Goal: Transaction & Acquisition: Purchase product/service

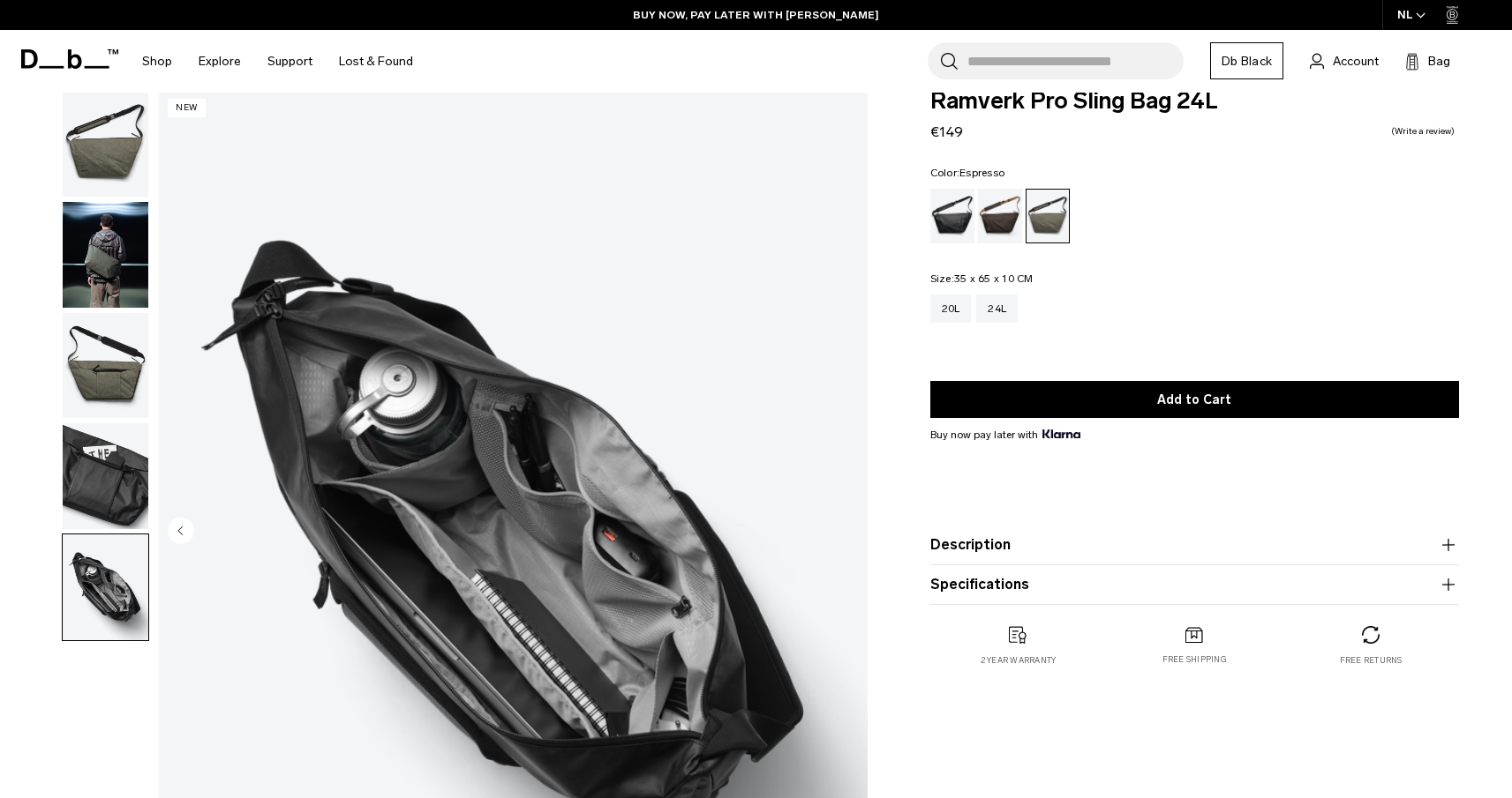
click at [1002, 212] on div "Espresso" at bounding box center [1001, 215] width 45 height 54
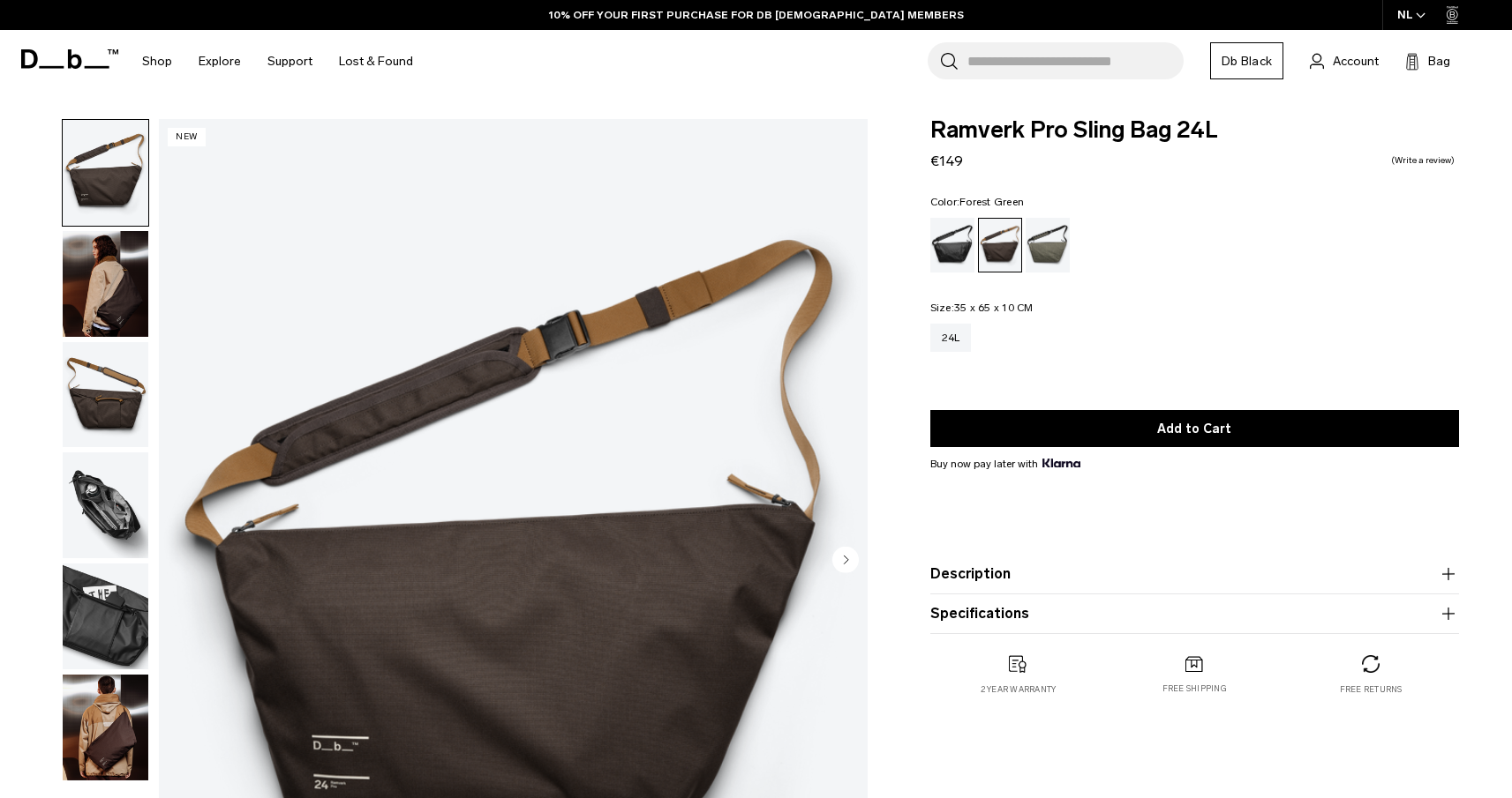
click at [1046, 242] on div "Forest Green" at bounding box center [1048, 245] width 45 height 54
